Goal: Information Seeking & Learning: Learn about a topic

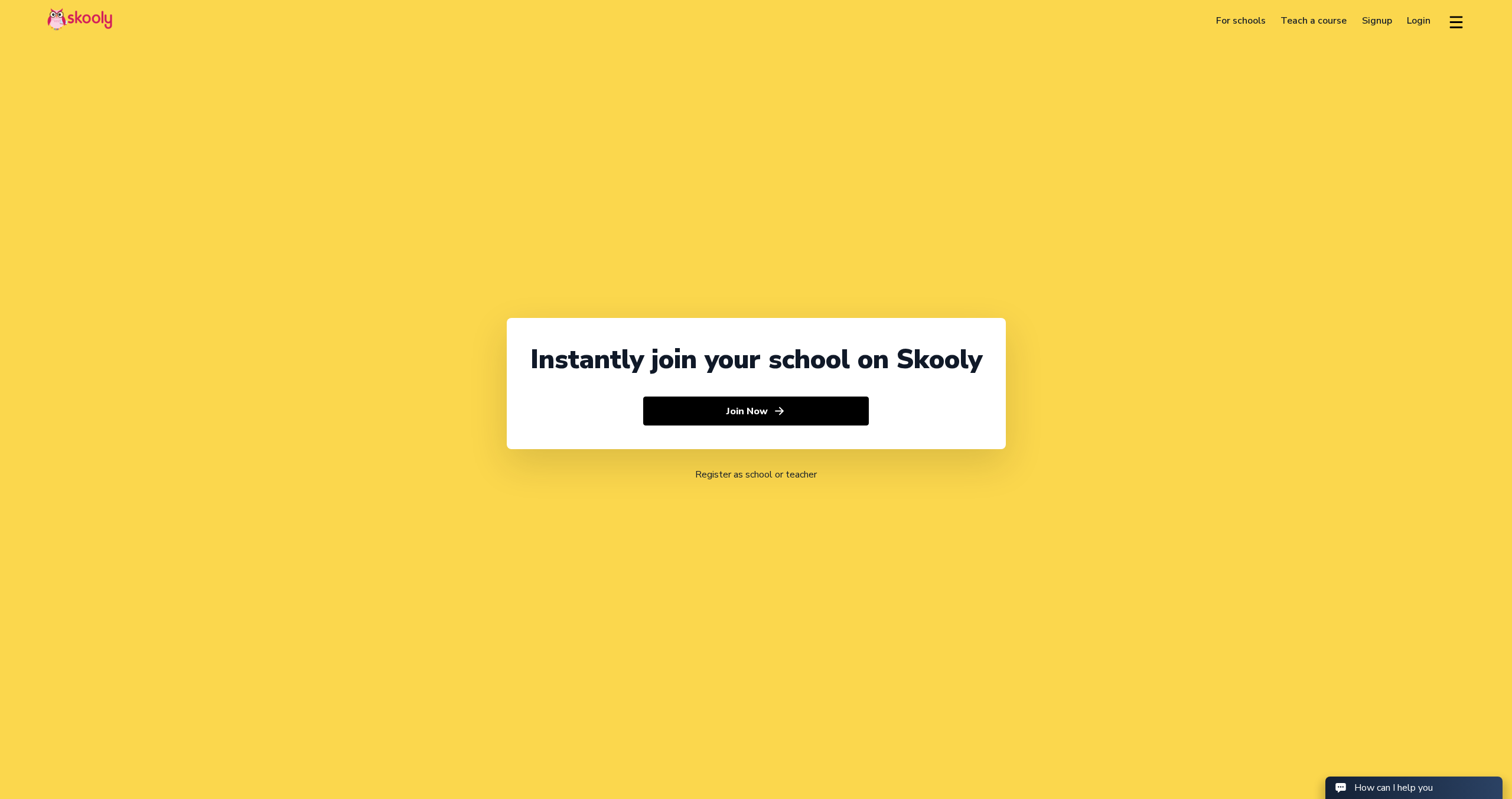
select select "65"
select select "Singapore"
select select "Asia/Singapore"
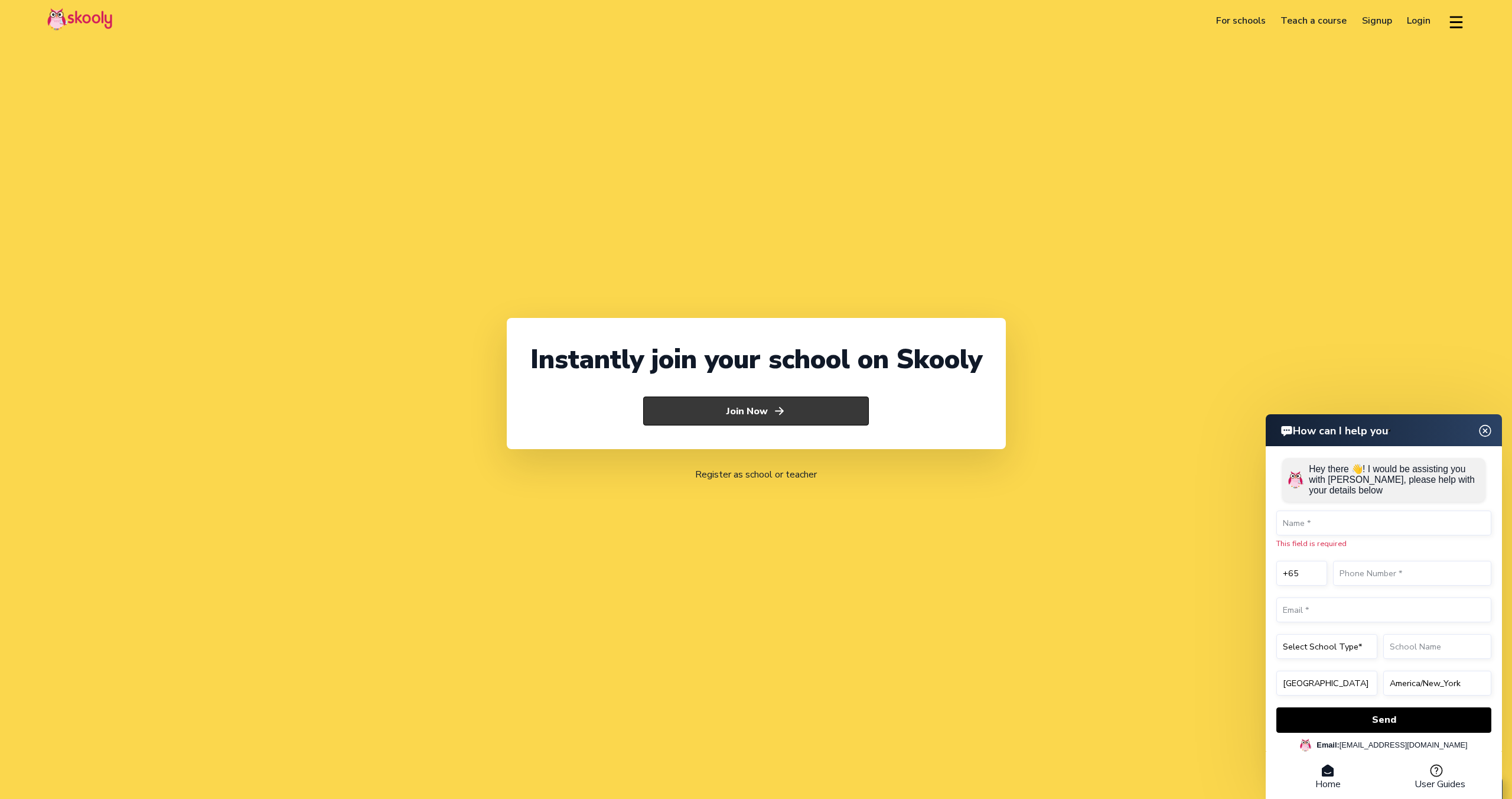
click at [782, 415] on icon "Arrow Forward" at bounding box center [779, 411] width 12 height 12
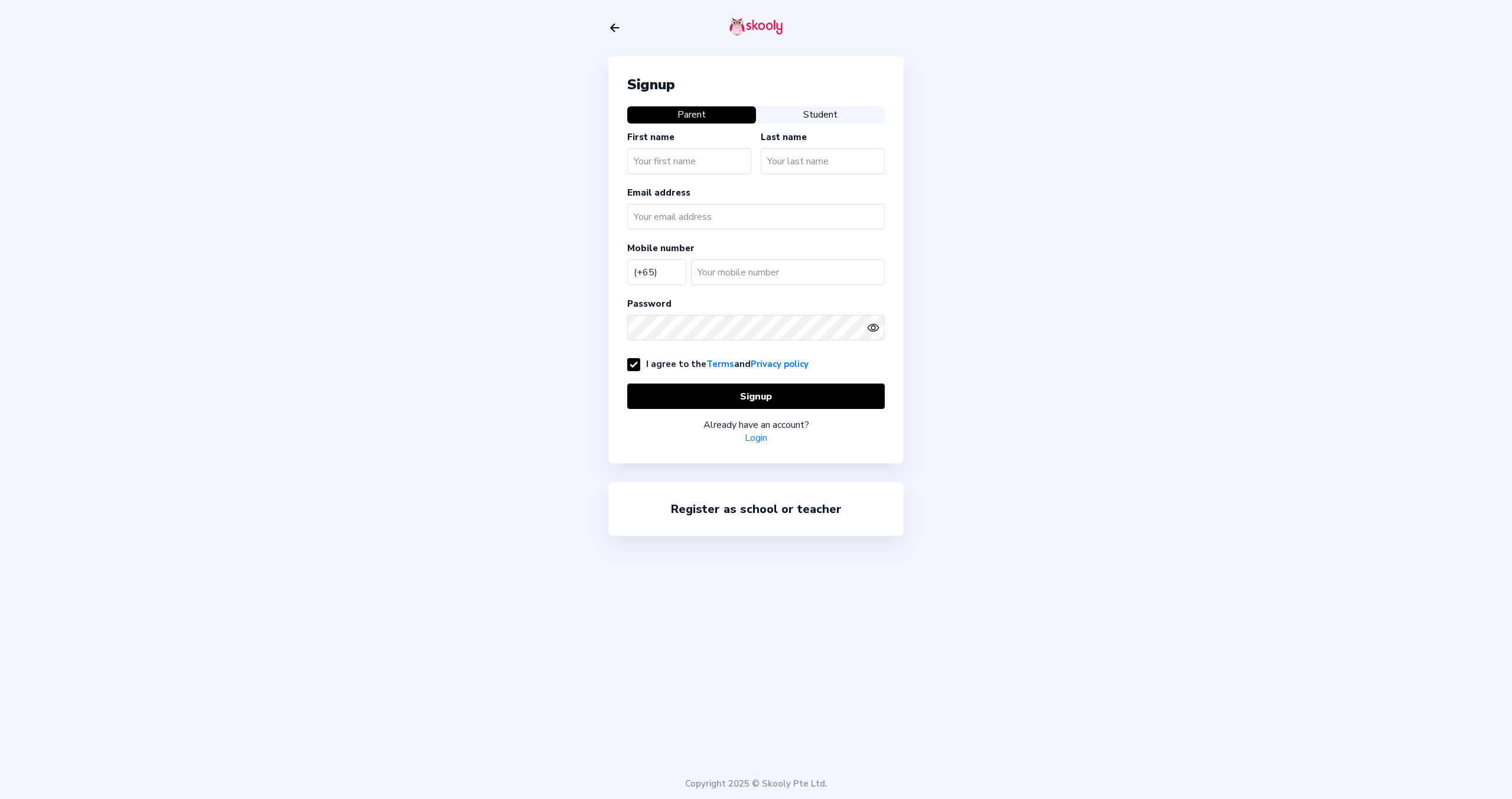
select select "SG"
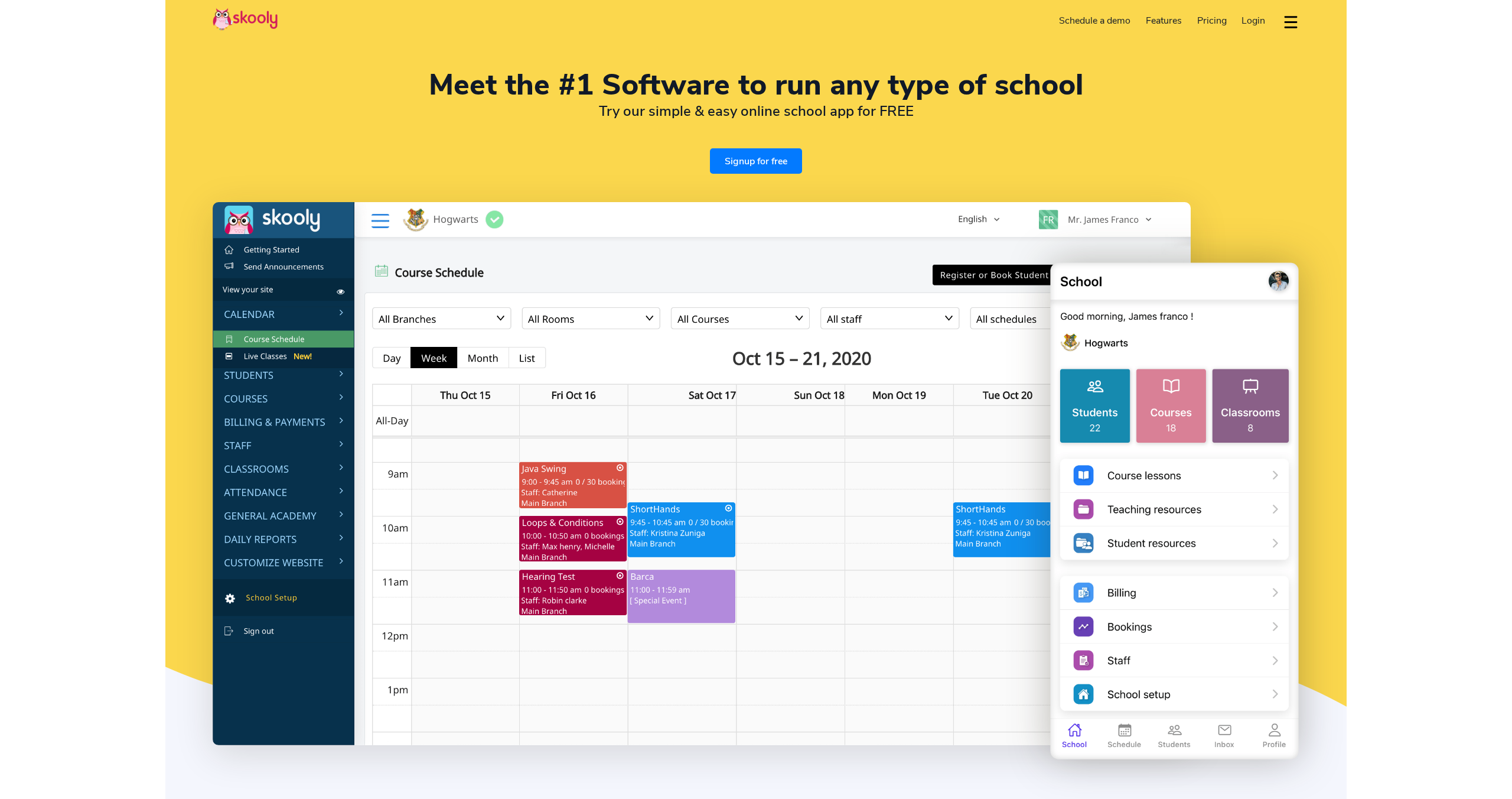
select select "en"
select select "65"
select select "[GEOGRAPHIC_DATA]"
select select "[GEOGRAPHIC_DATA]/[GEOGRAPHIC_DATA]"
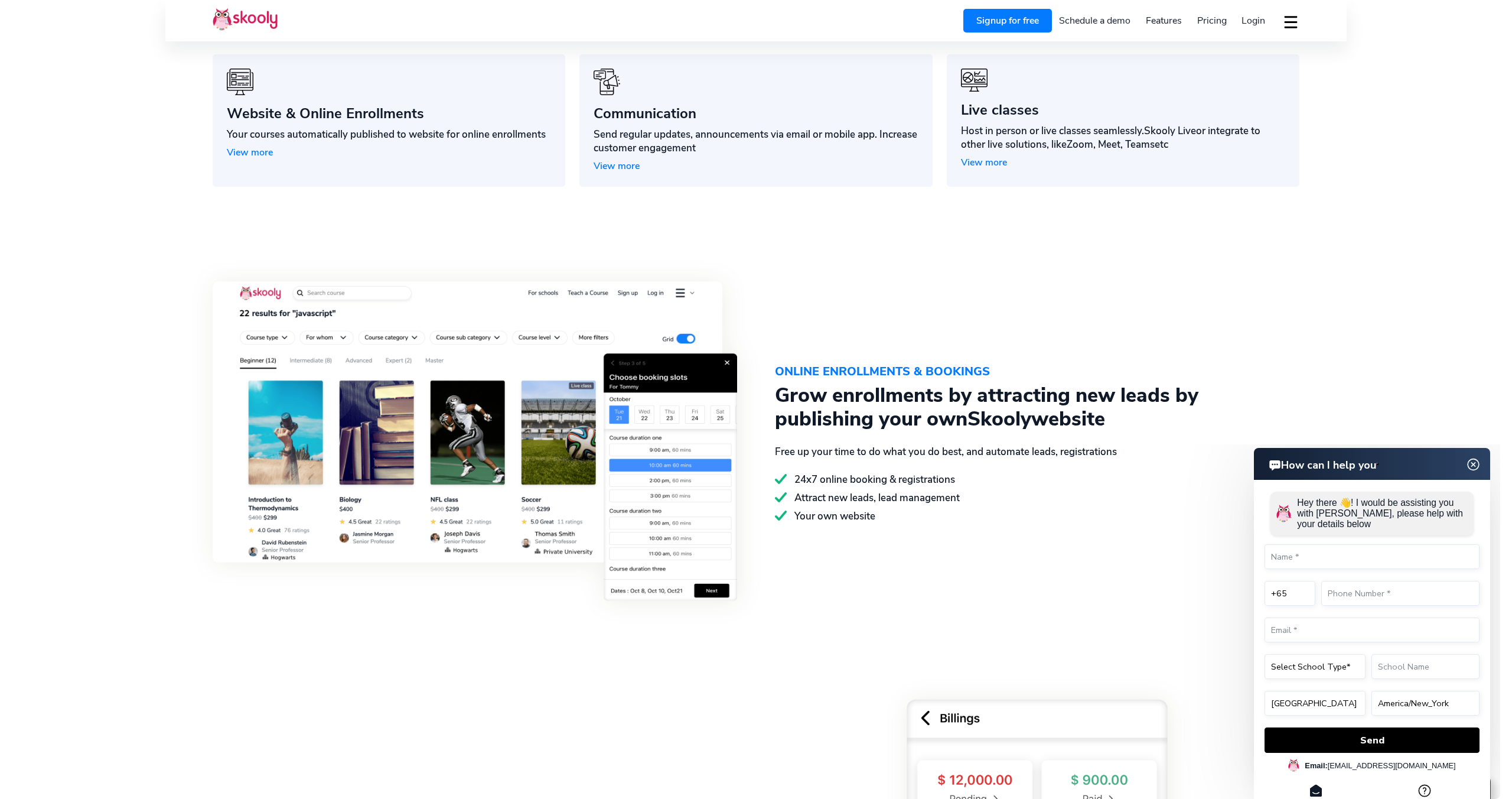
scroll to position [1274, 0]
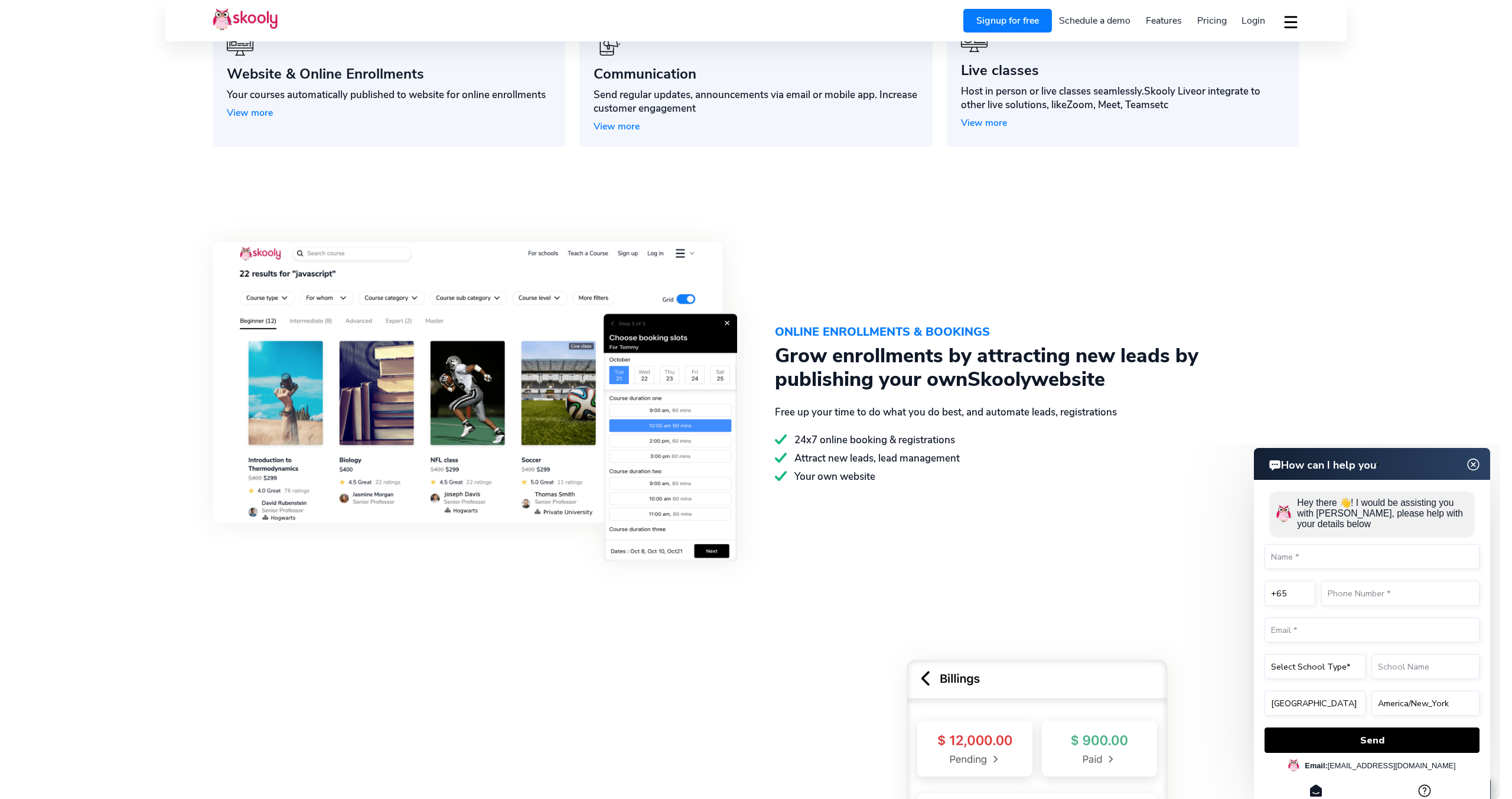
click at [1203, 21] on span "Pricing" at bounding box center [1211, 20] width 29 height 13
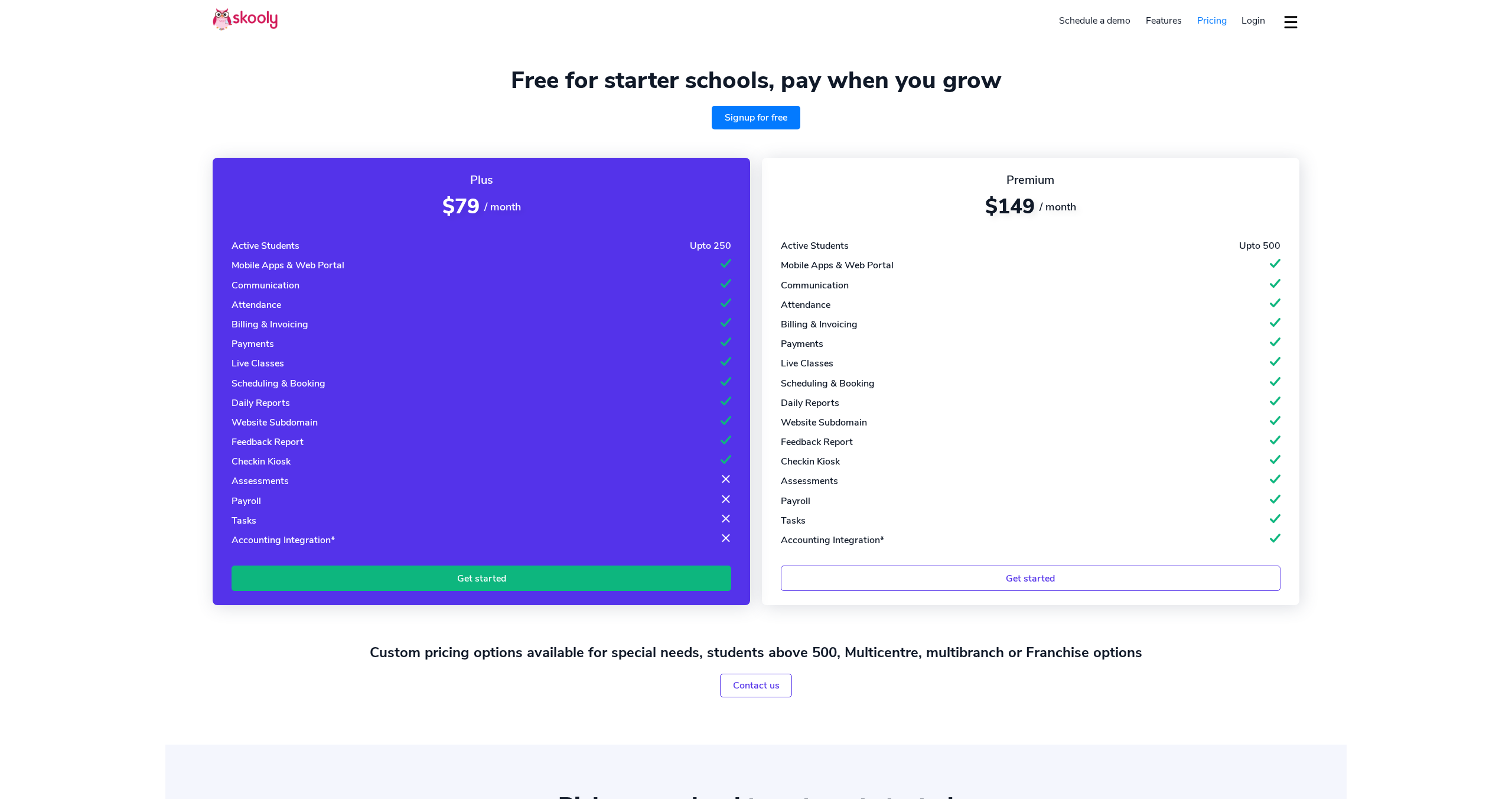
select select "en"
select select "65"
select select "[GEOGRAPHIC_DATA]"
select select "[GEOGRAPHIC_DATA]/[GEOGRAPHIC_DATA]"
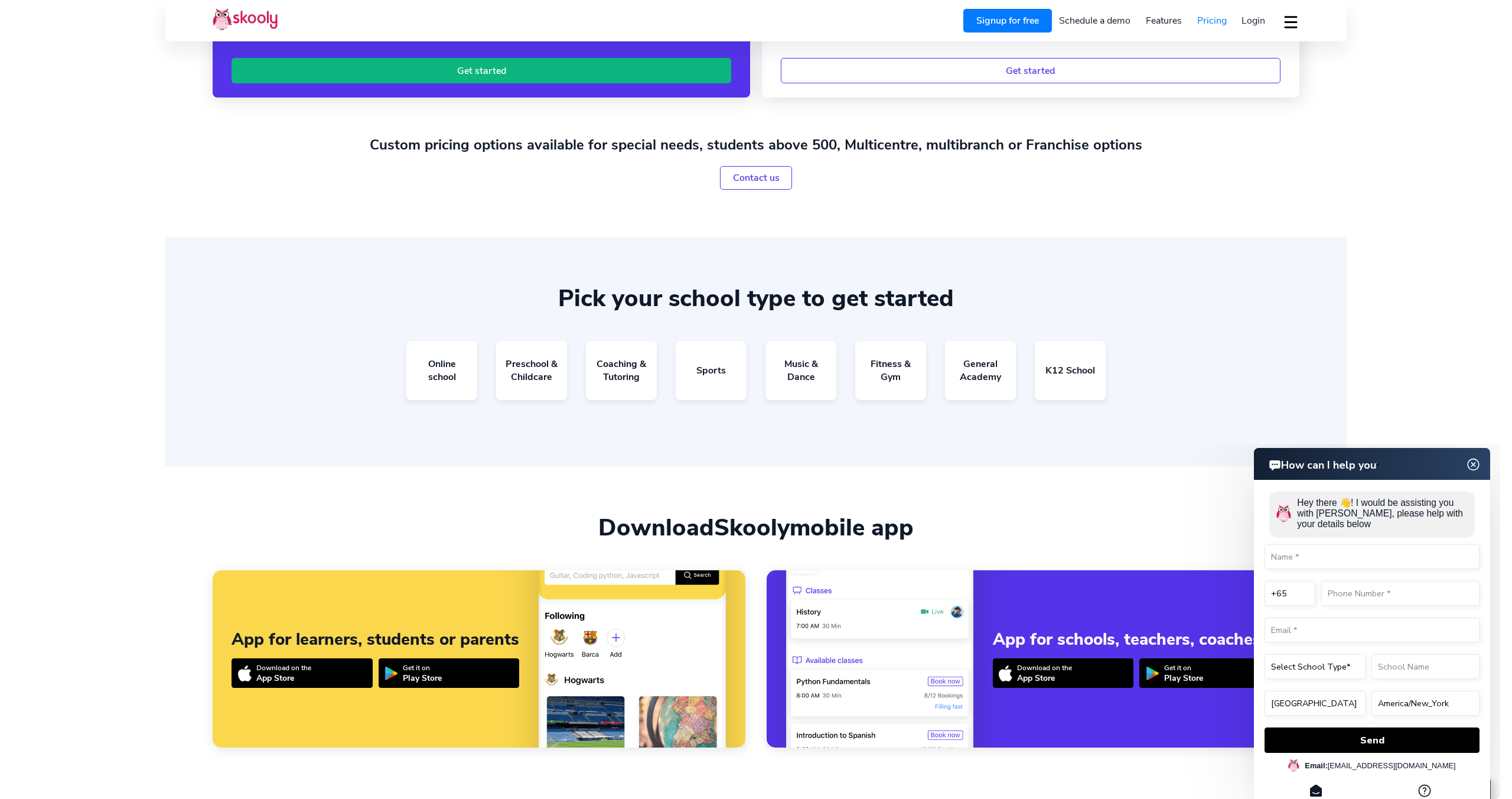
scroll to position [509, 0]
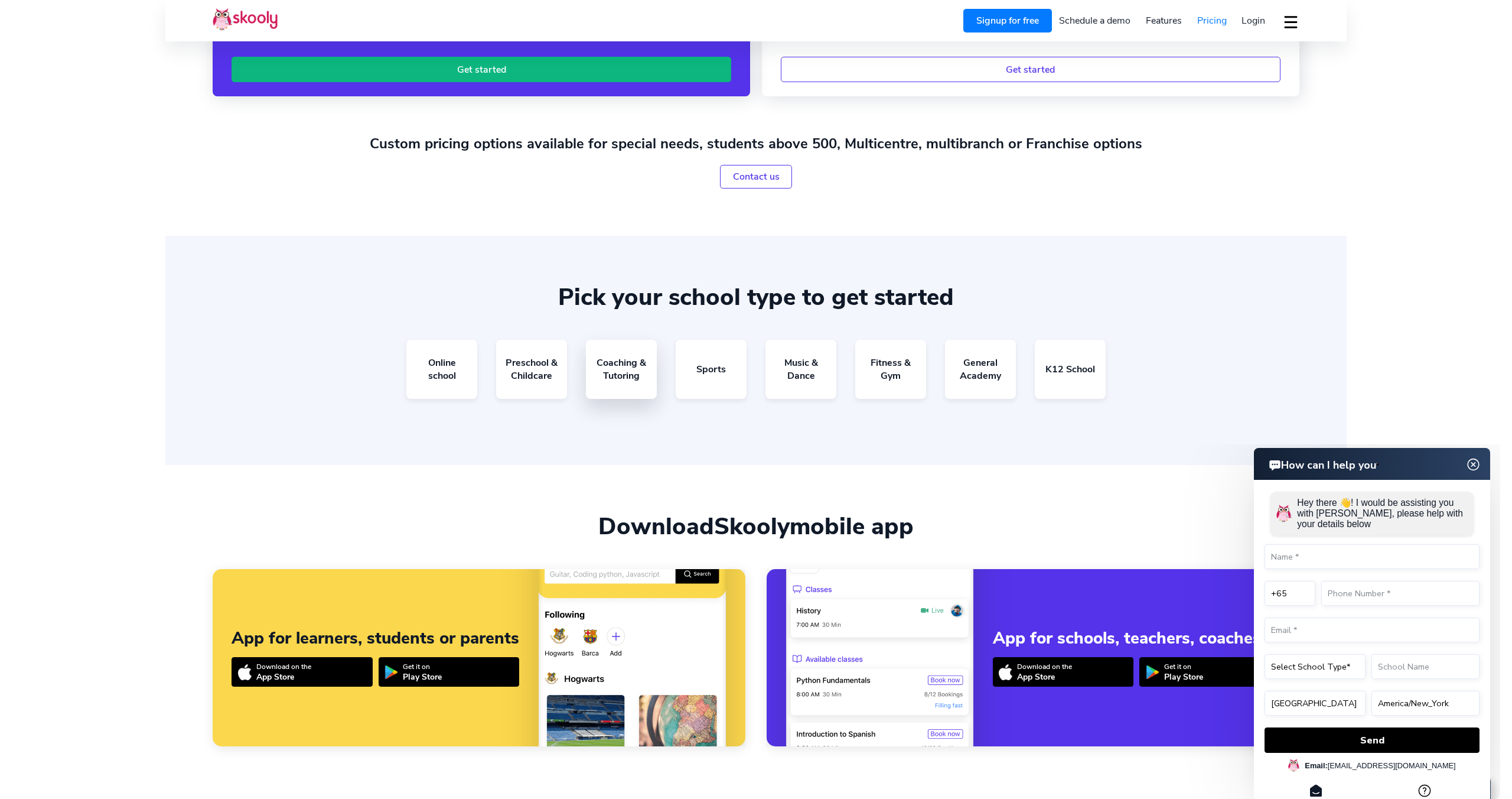
click at [626, 370] on link "Coaching & Tutoring" at bounding box center [621, 369] width 71 height 59
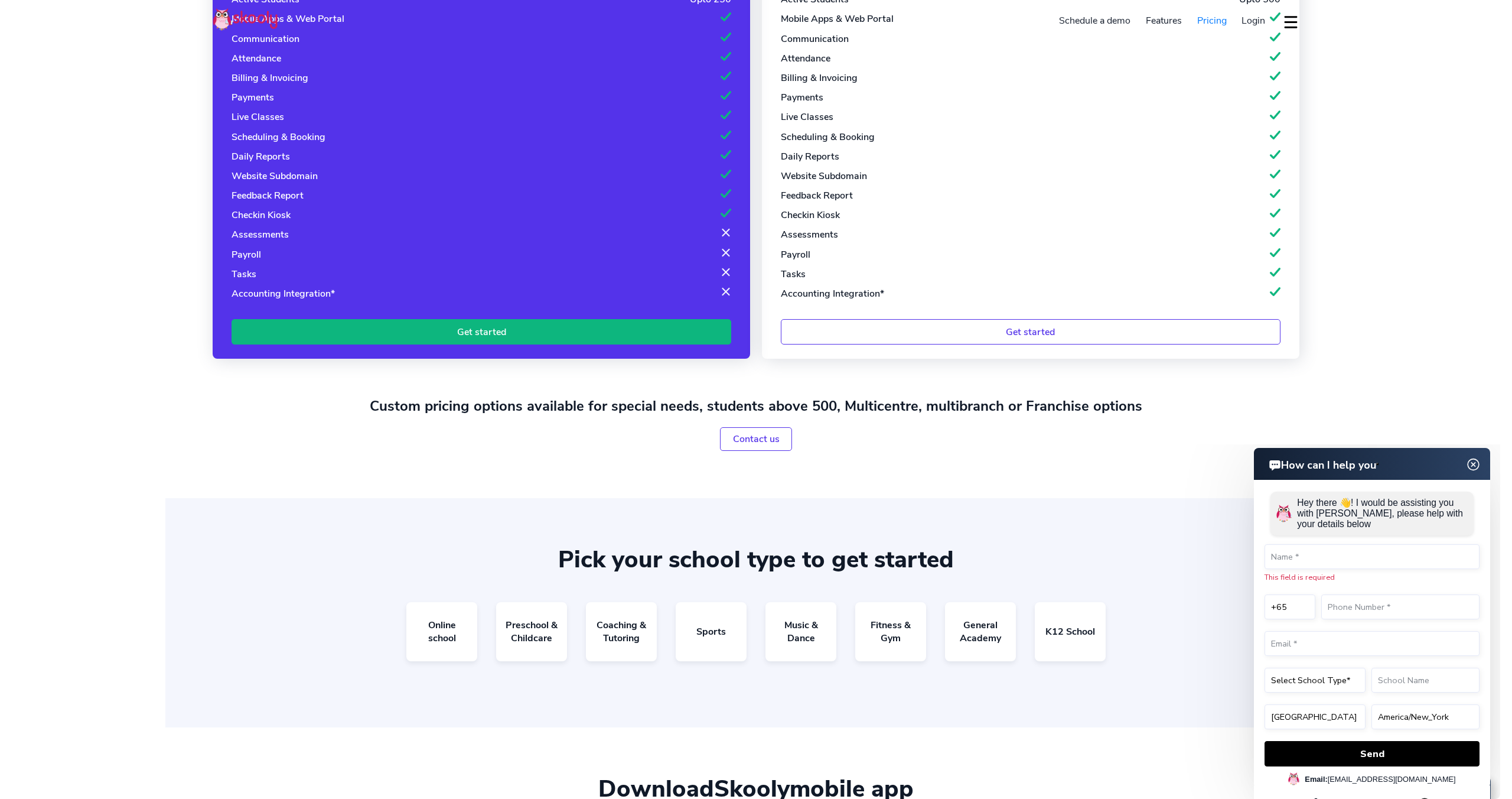
scroll to position [0, 0]
